Goal: Information Seeking & Learning: Learn about a topic

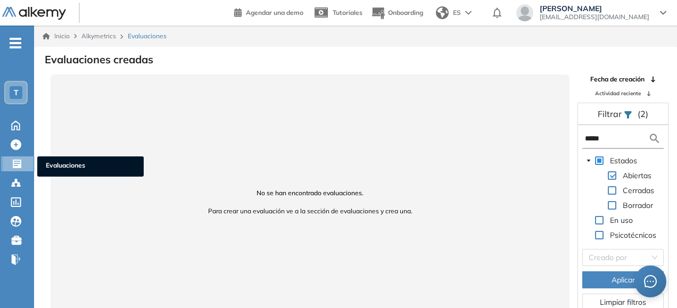
click at [22, 164] on div at bounding box center [18, 162] width 13 height 13
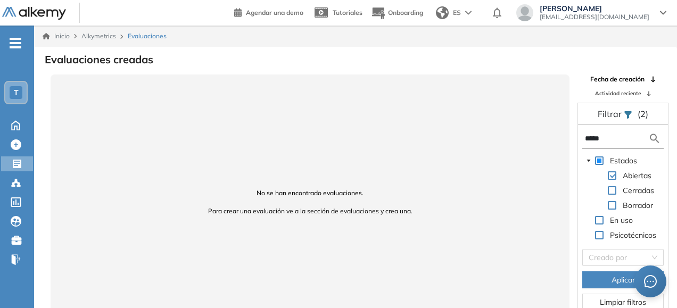
click at [17, 41] on span "-" at bounding box center [16, 42] width 12 height 9
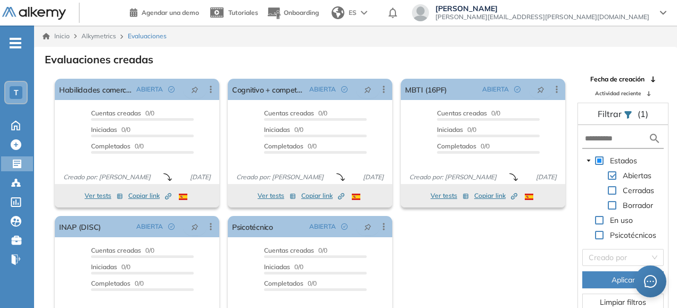
click at [639, 115] on span "(1)" at bounding box center [643, 114] width 11 height 13
click at [623, 111] on span "Filtrar" at bounding box center [611, 114] width 26 height 11
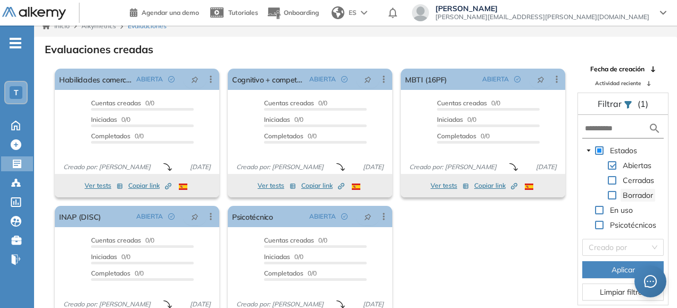
scroll to position [26, 0]
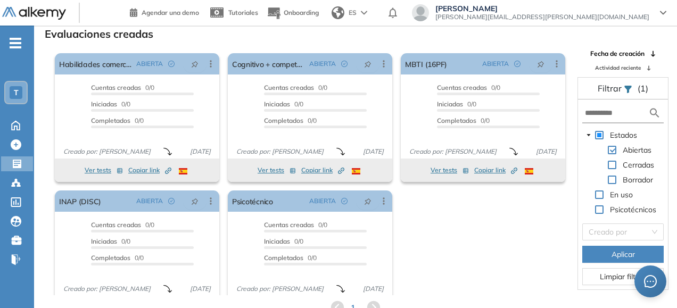
click at [599, 134] on span at bounding box center [599, 135] width 9 height 9
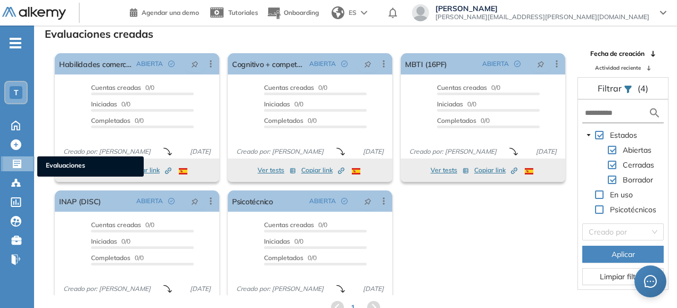
click at [15, 161] on icon at bounding box center [17, 164] width 11 height 11
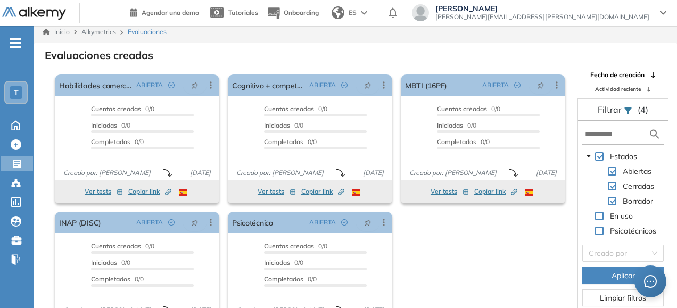
scroll to position [0, 0]
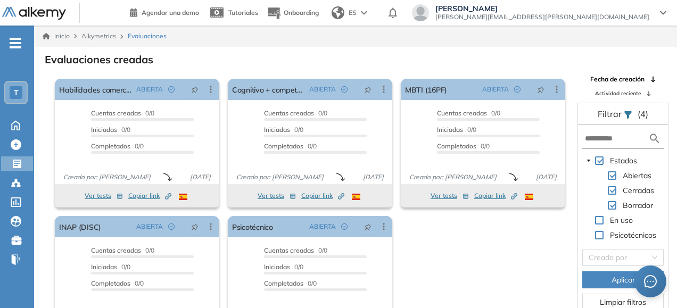
click at [624, 114] on icon at bounding box center [628, 115] width 9 height 9
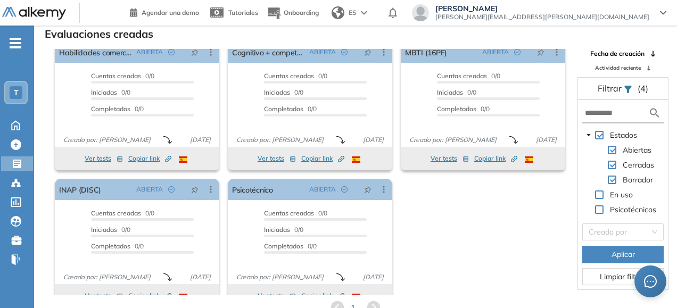
scroll to position [28, 0]
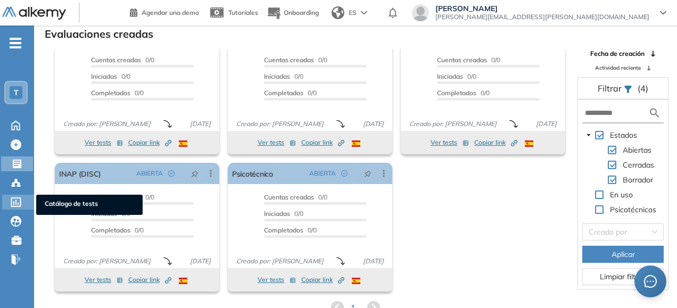
click at [17, 204] on icon at bounding box center [16, 202] width 11 height 10
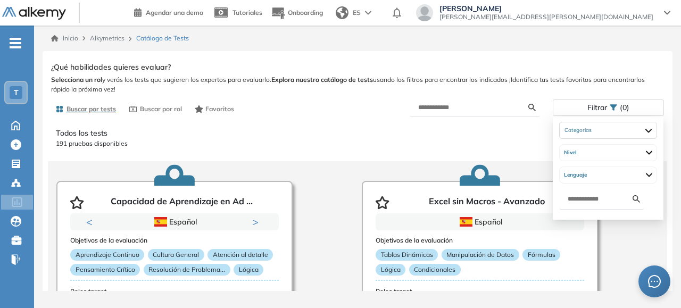
click at [619, 106] on div "Filtrar (0)" at bounding box center [608, 107] width 110 height 15
click at [657, 129] on div at bounding box center [608, 130] width 97 height 17
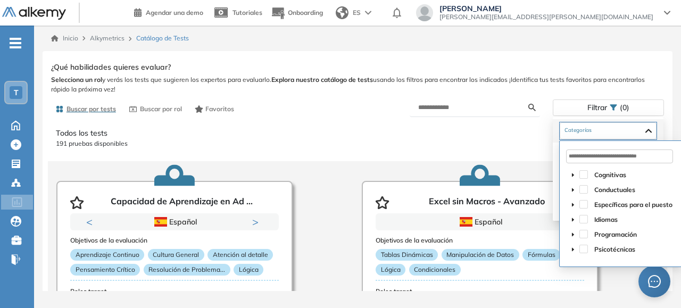
click at [573, 173] on icon "caret-down" at bounding box center [573, 175] width 2 height 4
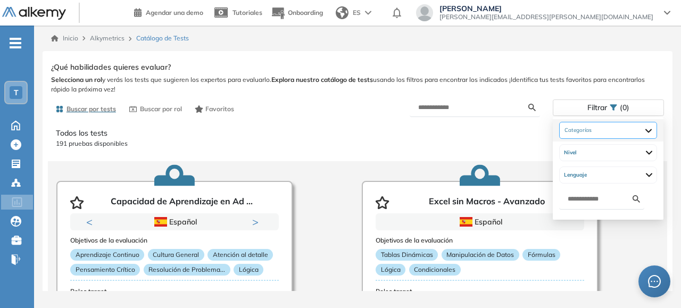
click at [606, 135] on div at bounding box center [608, 130] width 98 height 17
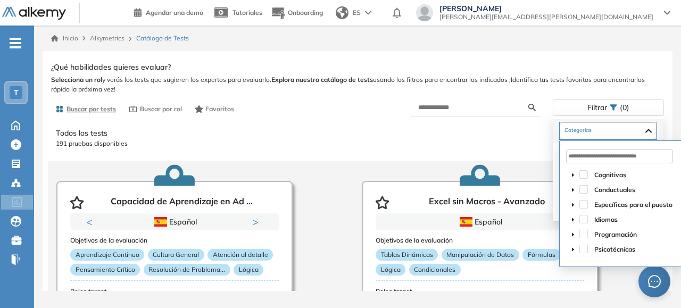
click at [574, 189] on icon "caret-down" at bounding box center [573, 189] width 5 height 5
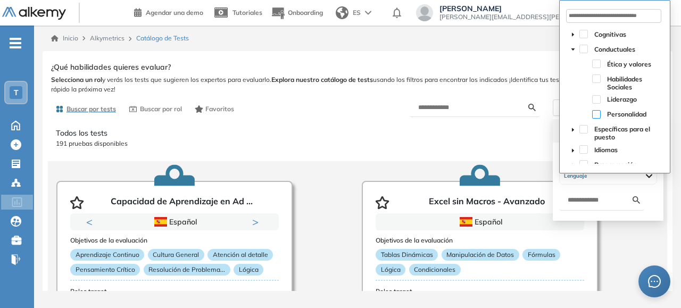
click at [596, 115] on span at bounding box center [596, 114] width 9 height 9
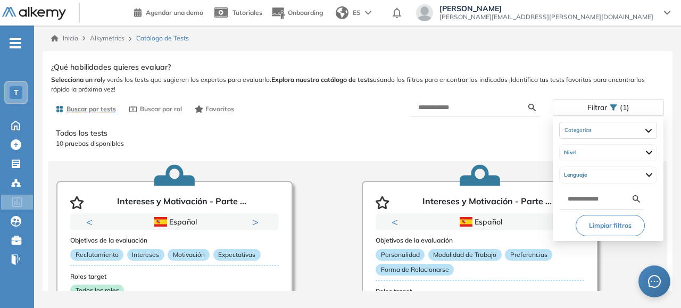
click at [613, 112] on div "Filtrar (1)" at bounding box center [608, 107] width 110 height 15
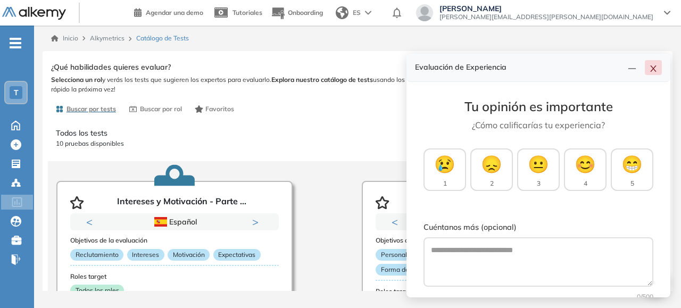
click at [654, 70] on icon "close" at bounding box center [653, 68] width 9 height 9
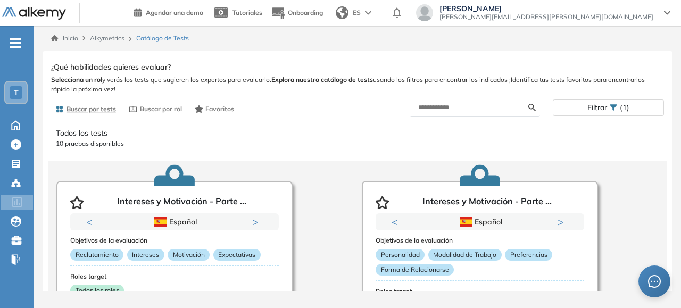
click at [643, 109] on div "Filtrar (1)" at bounding box center [608, 107] width 110 height 15
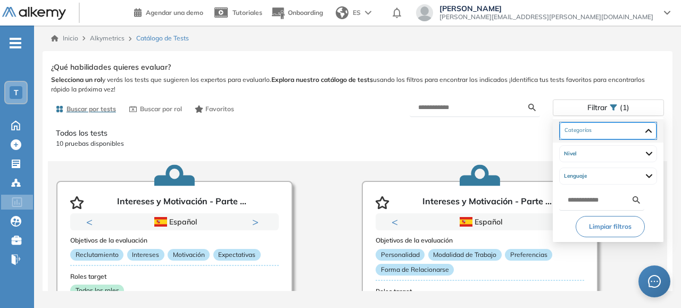
click at [657, 130] on div "Personalidad" at bounding box center [608, 130] width 97 height 17
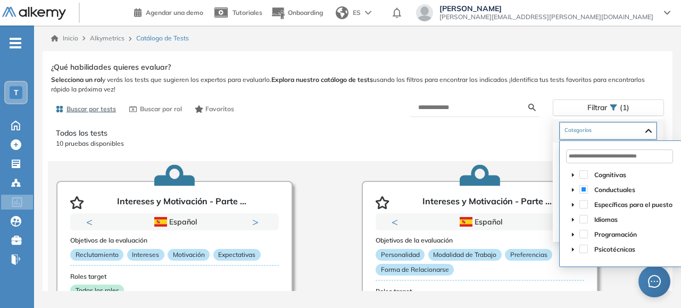
click at [574, 190] on icon "caret-down" at bounding box center [573, 189] width 5 height 5
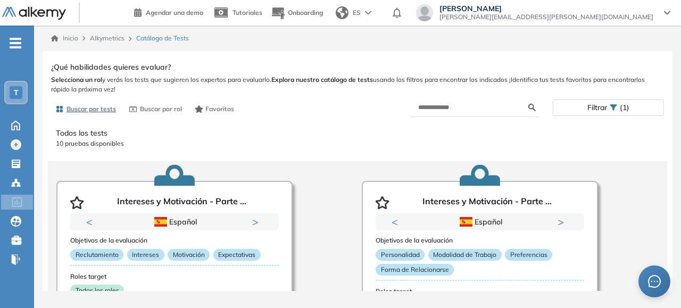
scroll to position [53, 0]
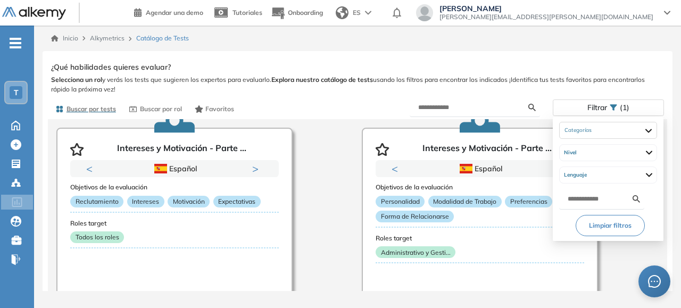
click at [609, 113] on div "Filtrar (1)" at bounding box center [608, 107] width 110 height 15
click at [657, 128] on div "Personalidad" at bounding box center [608, 130] width 98 height 17
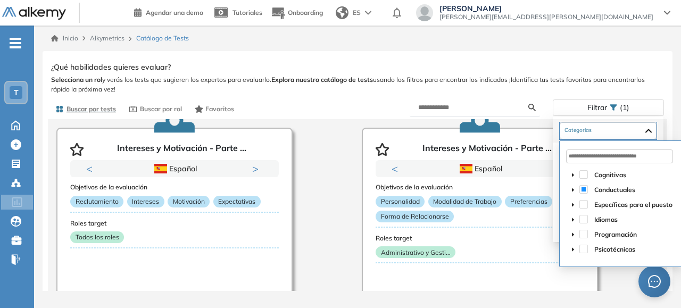
click at [574, 189] on icon "caret-down" at bounding box center [573, 190] width 2 height 4
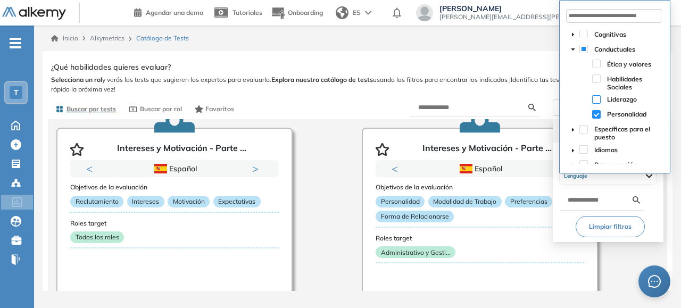
click at [598, 98] on span at bounding box center [596, 99] width 9 height 9
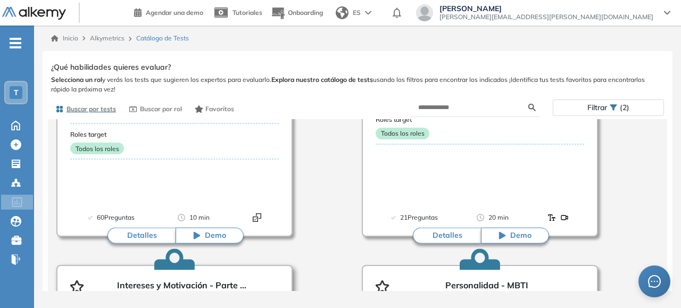
scroll to position [171, 0]
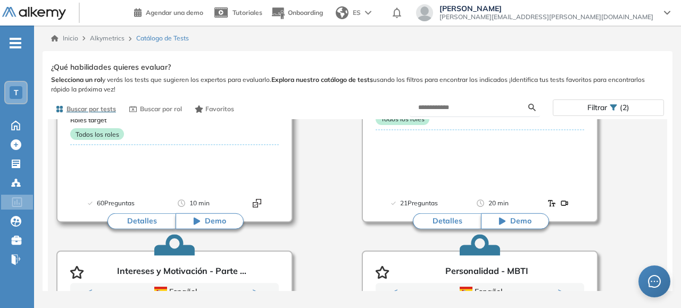
click at [138, 220] on button "Detalles" at bounding box center [142, 221] width 68 height 16
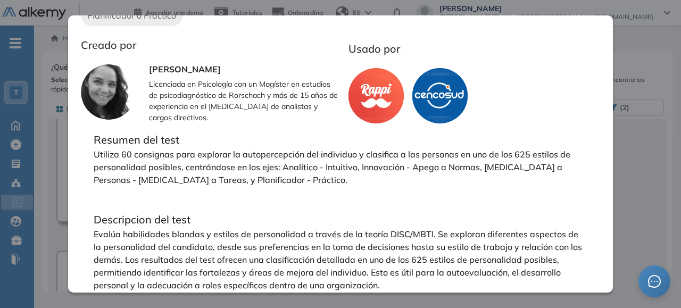
scroll to position [326, 0]
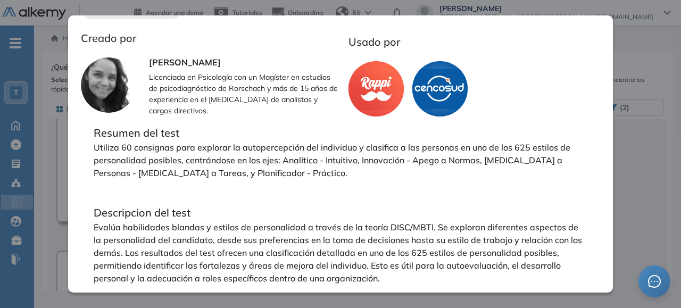
click at [632, 175] on div "Personalidad Alkemy - INAP Integrador Reporte Ver preguntas de muestra Demo Exp…" at bounding box center [357, 193] width 613 height 266
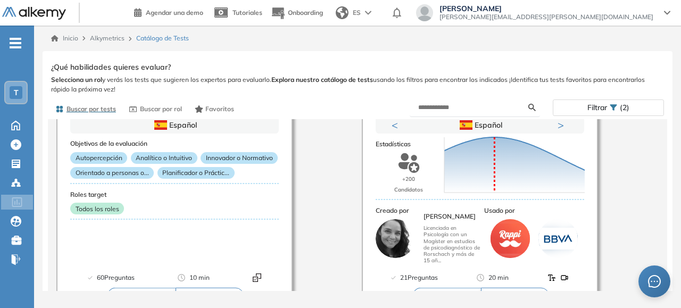
scroll to position [118, 0]
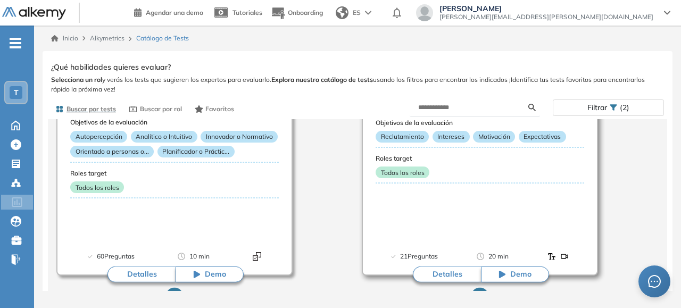
click at [435, 274] on button "Detalles" at bounding box center [447, 275] width 68 height 16
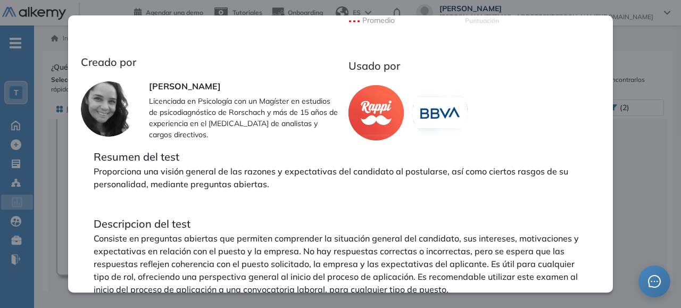
scroll to position [349, 0]
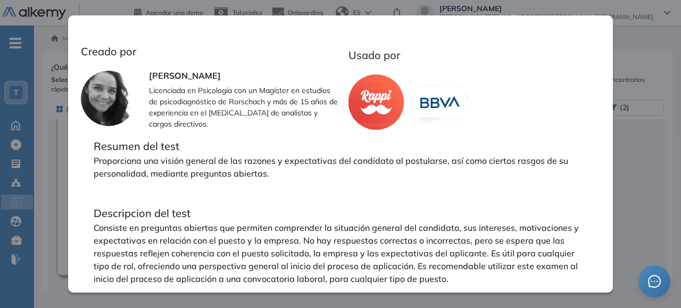
click at [639, 180] on div "Intereses y Motivación - Parte 1 Integrador Ver preguntas de muestra Demo Exper…" at bounding box center [357, 193] width 613 height 266
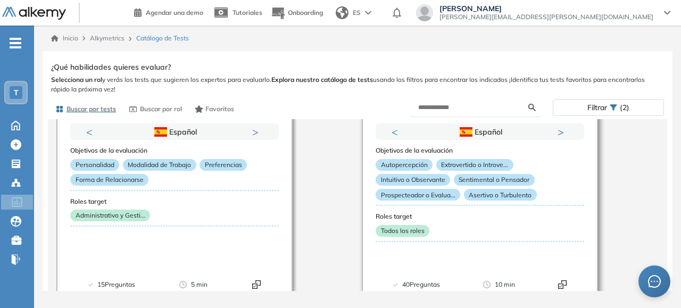
scroll to position [384, 0]
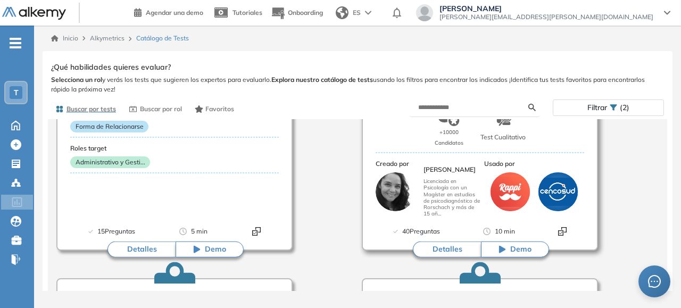
click at [434, 246] on button "Detalles" at bounding box center [447, 250] width 68 height 16
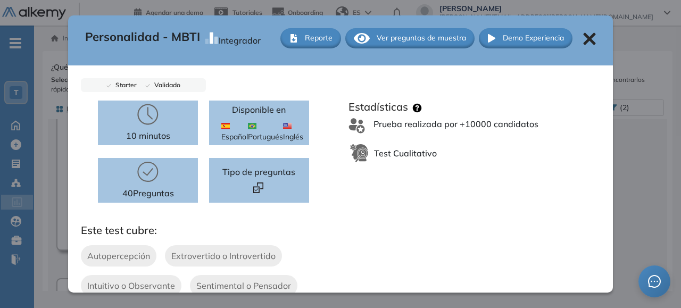
scroll to position [0, 0]
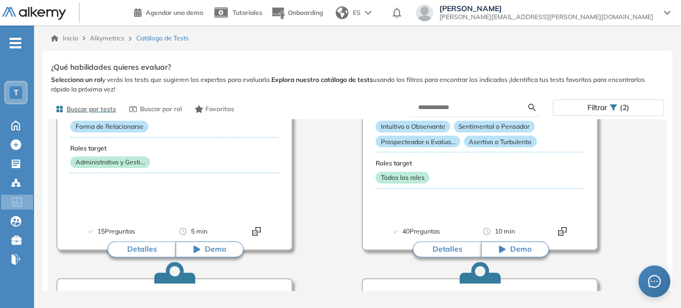
click at [630, 170] on div "Personalidad - MBTI Integrador Reporte Ver preguntas de muestra Demo Experienci…" at bounding box center [357, 193] width 613 height 266
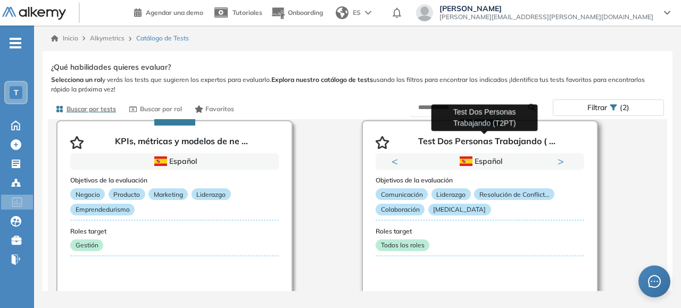
scroll to position [544, 0]
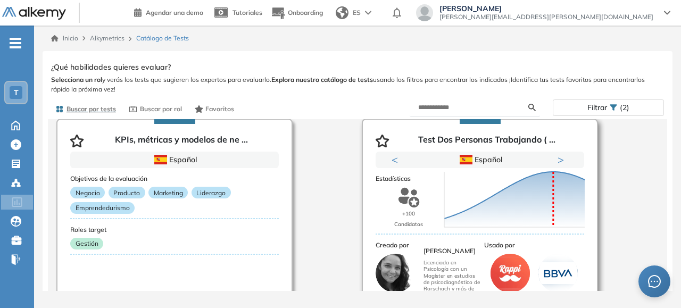
click at [518, 138] on div "Puntuación 0 10 20 30 40 50 60 70 80 90 100 Promedio" at bounding box center [502, 194] width 125 height 117
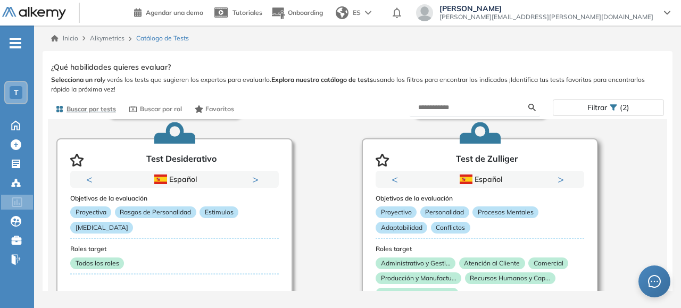
scroll to position [704, 0]
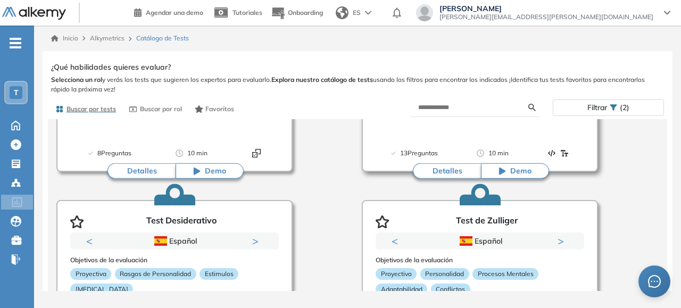
click at [435, 171] on button "Detalles" at bounding box center [447, 171] width 68 height 16
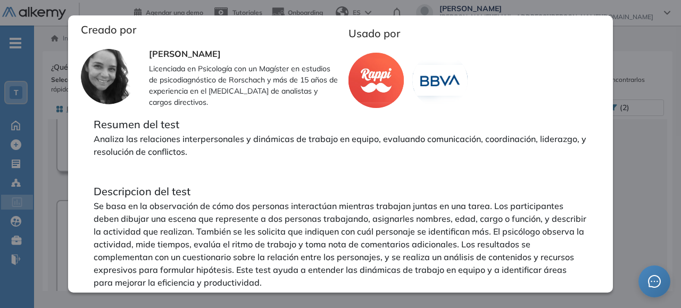
scroll to position [389, 0]
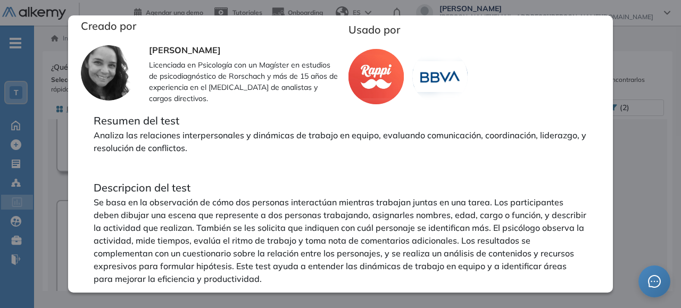
click at [647, 154] on div "Test Dos Personas Trabajando (T2PT) Integrador Ver preguntas de muestra Demo Ex…" at bounding box center [357, 193] width 613 height 266
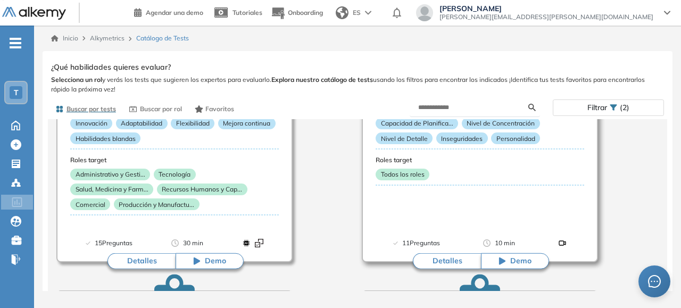
scroll to position [1129, 0]
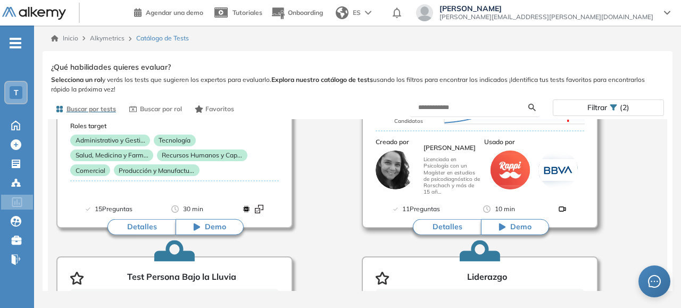
click at [447, 225] on button "Detalles" at bounding box center [447, 227] width 68 height 16
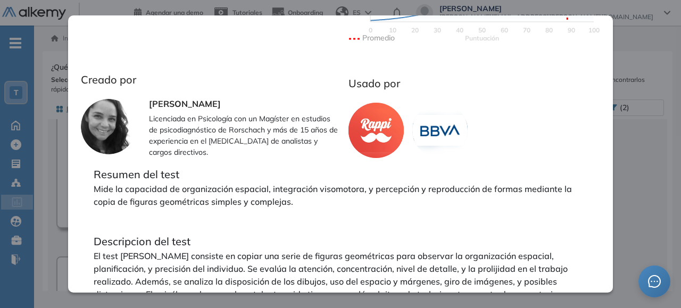
scroll to position [376, 0]
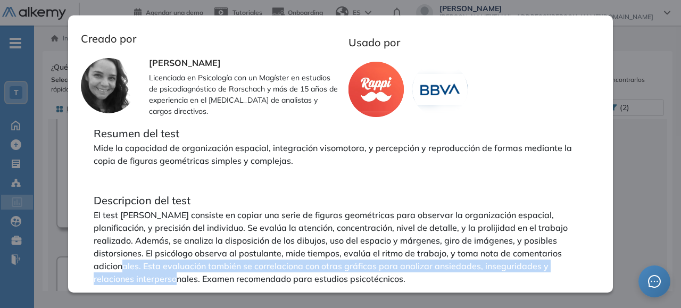
drag, startPoint x: 511, startPoint y: 249, endPoint x: 539, endPoint y: 267, distance: 33.5
click at [539, 267] on p "El test [PERSON_NAME] consiste en copiar una serie de figuras geométricas para …" at bounding box center [341, 247] width 494 height 77
copy p "sta evaluación también se correlaciona con otras gráficas para analizar ansieda…"
click at [631, 152] on div "Test Gestáltico Visomotor [PERSON_NAME] Integrador Ver preguntas de muestra Dem…" at bounding box center [357, 193] width 613 height 266
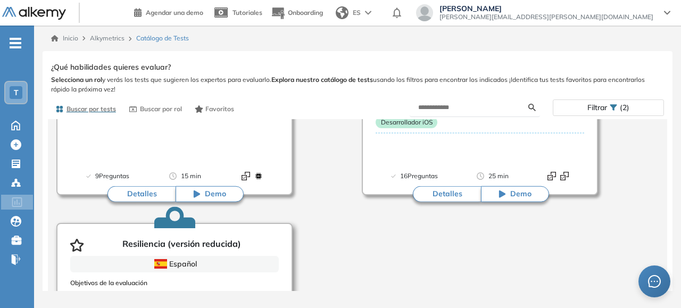
scroll to position [1621, 0]
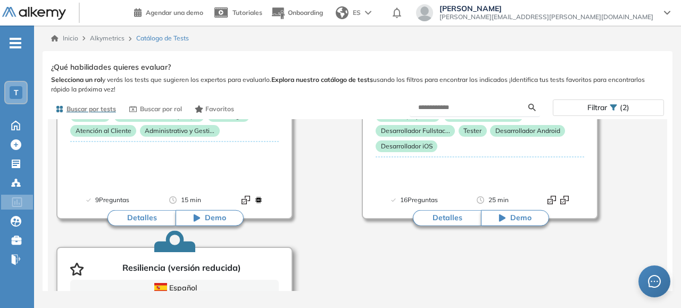
click at [112, 272] on div "Resiliencia (versión reducida)" at bounding box center [174, 267] width 209 height 26
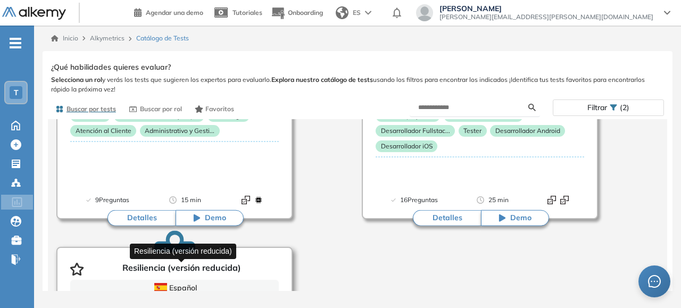
click at [139, 266] on p "Resiliencia (versión reducida)" at bounding box center [181, 269] width 119 height 13
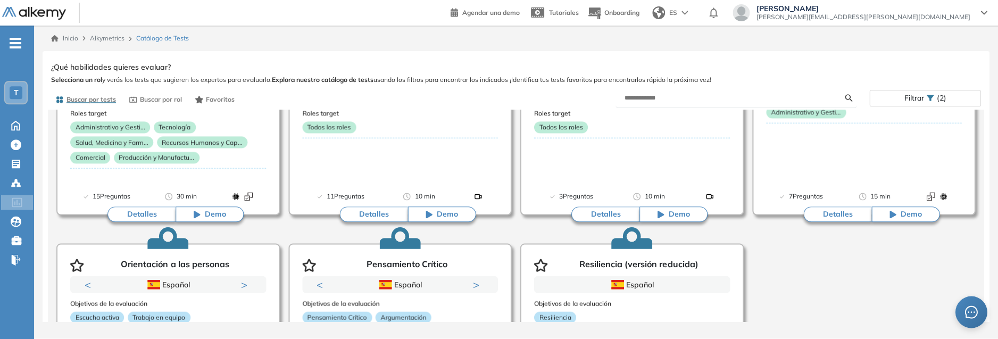
scroll to position [796, 0]
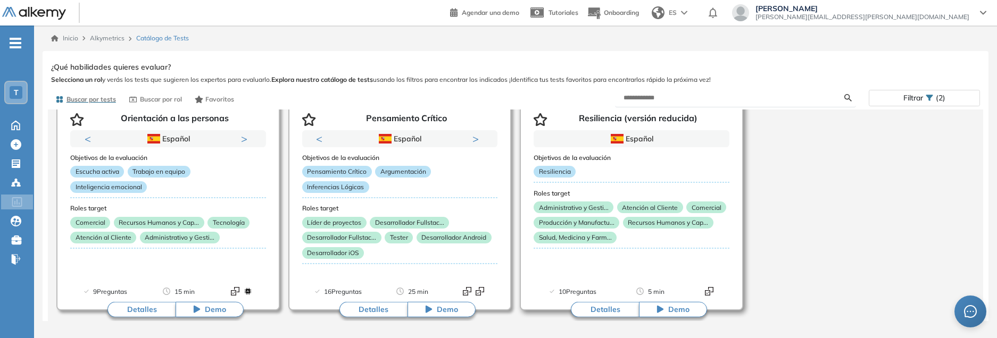
click at [599, 308] on button "Detalles" at bounding box center [605, 310] width 68 height 16
click at [597, 307] on button "Detalles" at bounding box center [605, 310] width 68 height 16
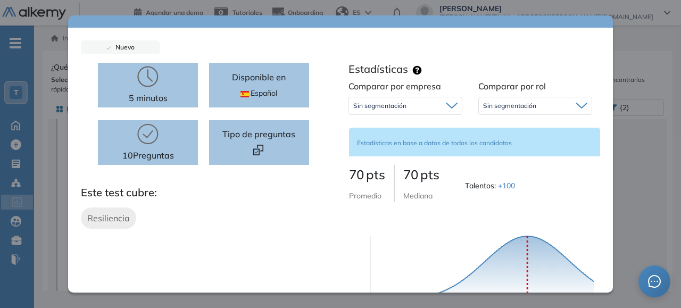
scroll to position [0, 0]
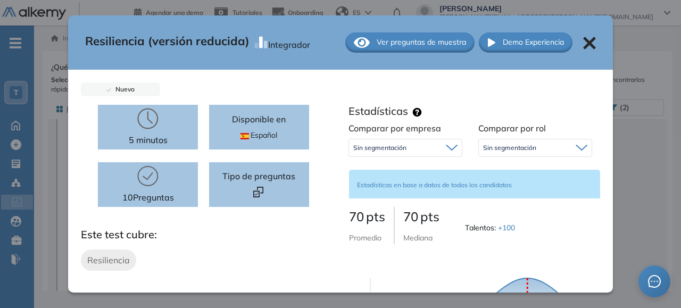
click at [583, 38] on icon at bounding box center [589, 43] width 12 height 12
